Goal: Information Seeking & Learning: Check status

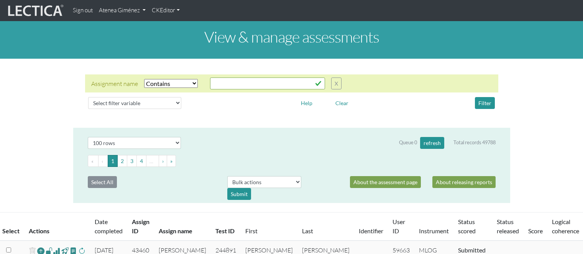
select select "icontains"
select select "100"
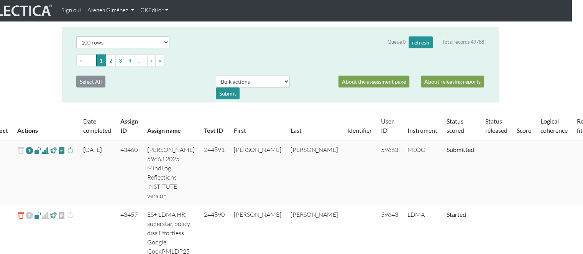
scroll to position [115, 12]
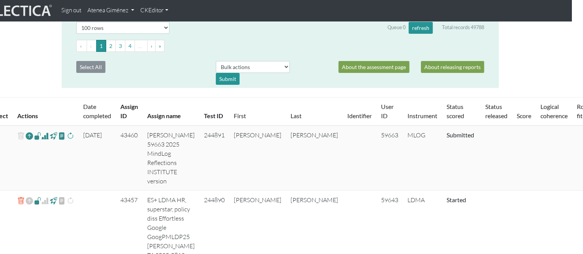
click at [442, 110] on th "Status scored" at bounding box center [461, 111] width 39 height 28
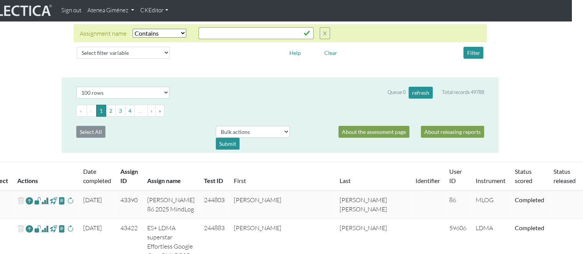
scroll to position [45, 12]
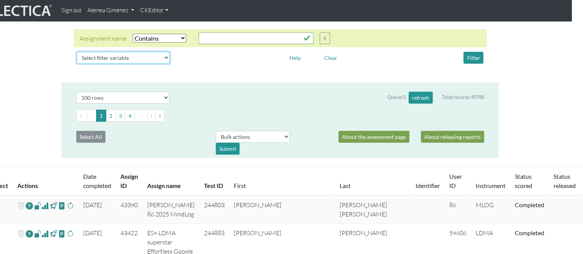
click at [146, 58] on select "Select filter variable Assignment name Assignment ID Clarity persuasive Clarity…" at bounding box center [123, 58] width 93 height 12
select select "status_score"
click at [77, 64] on select "Select filter variable Assignment name Assignment ID Clarity persuasive Clarity…" at bounding box center [123, 58] width 93 height 12
select select
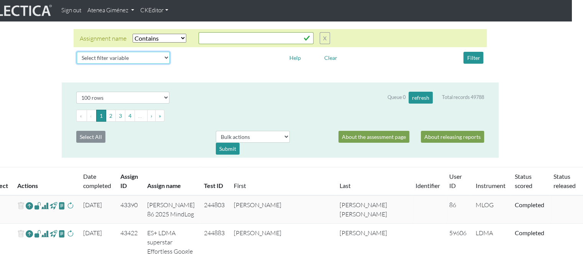
select select
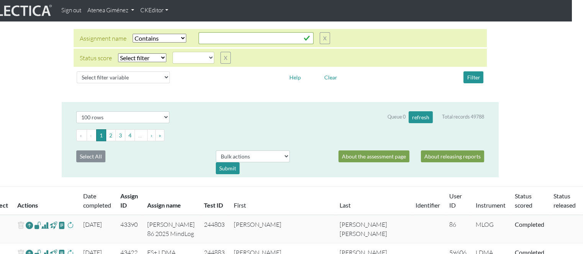
click at [129, 58] on select "Select filter Equals Does not equal" at bounding box center [142, 57] width 48 height 9
click at [136, 59] on select "Select filter Equals Does not equal" at bounding box center [142, 57] width 48 height 9
select select "iexact"
click at [118, 53] on select "Select filter Equals Does not equal" at bounding box center [142, 57] width 48 height 9
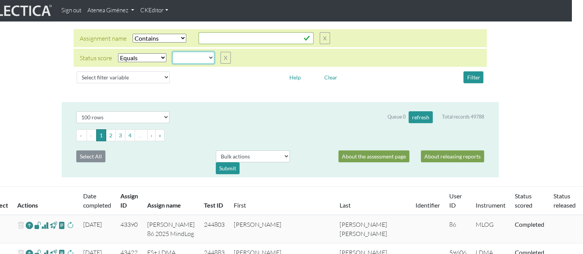
click at [183, 60] on select "completed created finalized_cs finalized_ls finalized_ss scored_cs started subm…" at bounding box center [194, 58] width 42 height 12
select select "completed"
click at [173, 52] on select "completed created finalized_cs finalized_ls finalized_ss scored_cs started subm…" at bounding box center [194, 58] width 42 height 12
click at [465, 75] on button "Filter" at bounding box center [474, 77] width 20 height 12
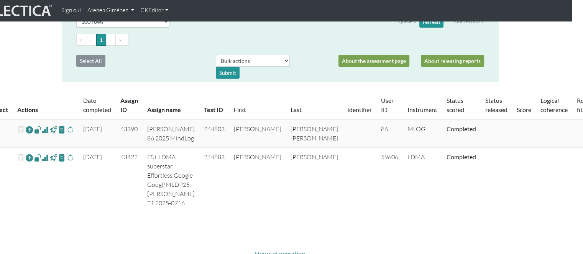
scroll to position [141, 12]
click at [90, 109] on link "Date completed" at bounding box center [97, 104] width 28 height 16
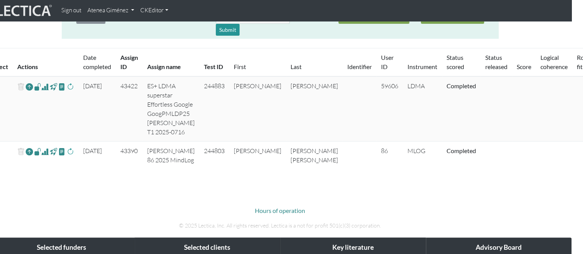
scroll to position [183, 12]
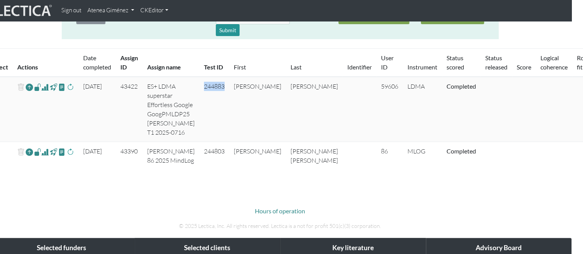
drag, startPoint x: 221, startPoint y: 85, endPoint x: 199, endPoint y: 86, distance: 21.9
click at [199, 86] on td "244883" at bounding box center [214, 109] width 30 height 65
copy td "244883"
drag, startPoint x: 355, startPoint y: 88, endPoint x: 336, endPoint y: 86, distance: 18.9
click at [376, 86] on td "59606" at bounding box center [389, 109] width 26 height 65
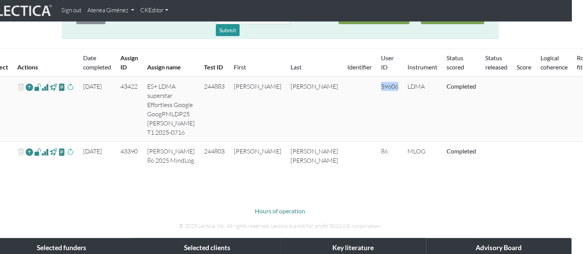
copy td "59606"
click at [69, 87] on span at bounding box center [70, 86] width 7 height 9
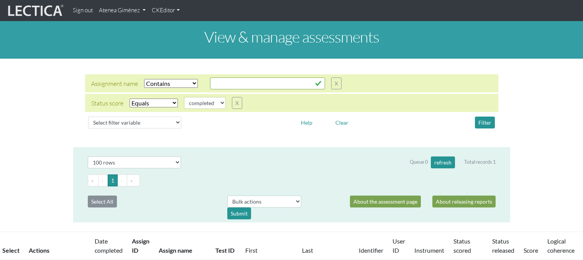
select select "icontains"
select select "100"
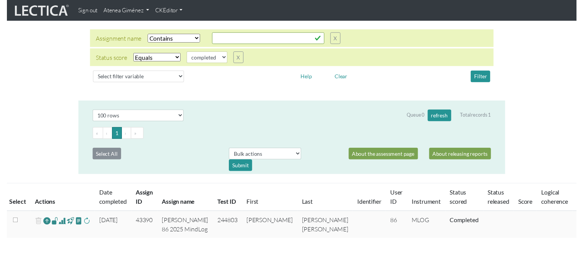
scroll to position [38, 0]
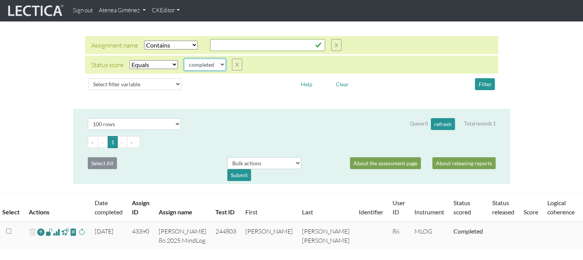
click at [207, 68] on select "completed created finalized_cs finalized_ls finalized_ss scored_cs started subm…" at bounding box center [205, 65] width 42 height 12
click at [159, 65] on select "Select filter Equals Does not equal" at bounding box center [154, 64] width 48 height 9
click at [237, 67] on button "X" at bounding box center [237, 65] width 10 height 12
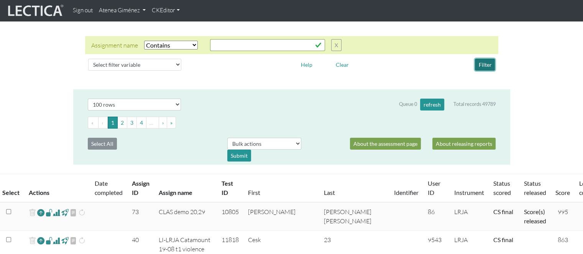
click at [482, 64] on button "Filter" at bounding box center [485, 65] width 20 height 12
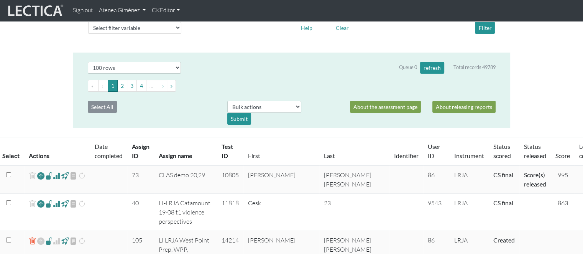
scroll to position [0, 0]
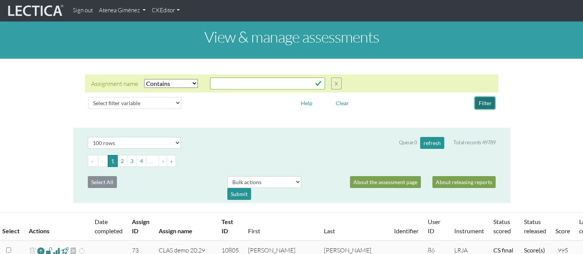
click at [488, 106] on button "Filter" at bounding box center [485, 103] width 20 height 12
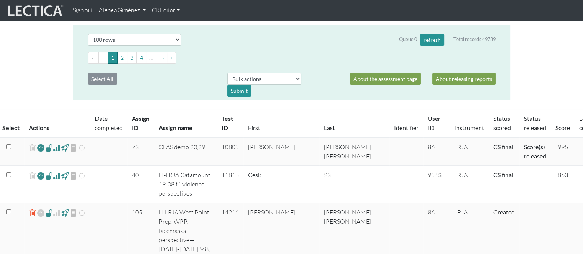
scroll to position [153, 0]
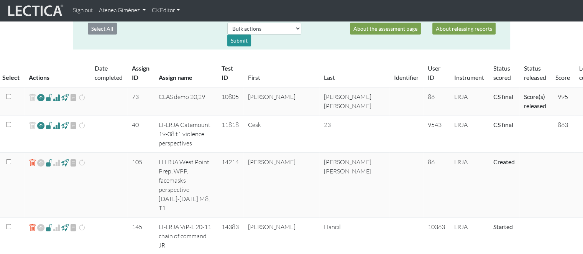
click at [136, 69] on th "Assign ID" at bounding box center [140, 73] width 27 height 28
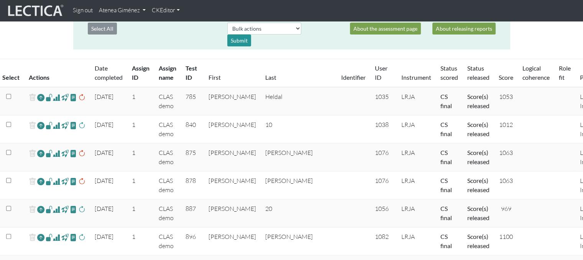
click at [136, 69] on th "Assign ID" at bounding box center [140, 73] width 27 height 28
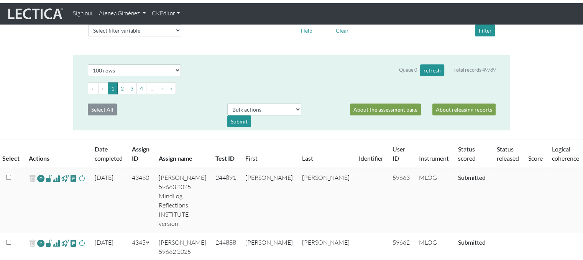
scroll to position [0, 0]
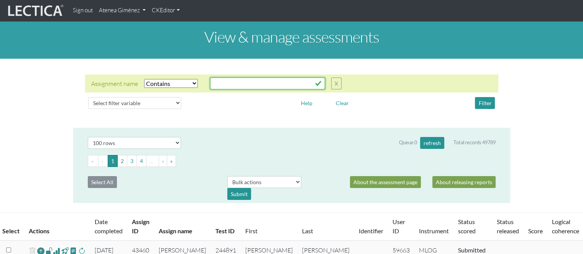
click at [225, 84] on input "text" at bounding box center [267, 83] width 115 height 12
type input "[PERSON_NAME]"
click at [482, 100] on button "Filter" at bounding box center [485, 103] width 20 height 12
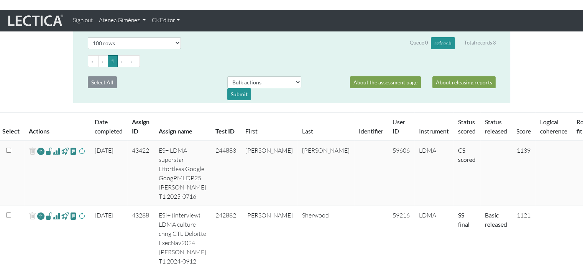
scroll to position [153, 0]
